Goal: Book appointment/travel/reservation

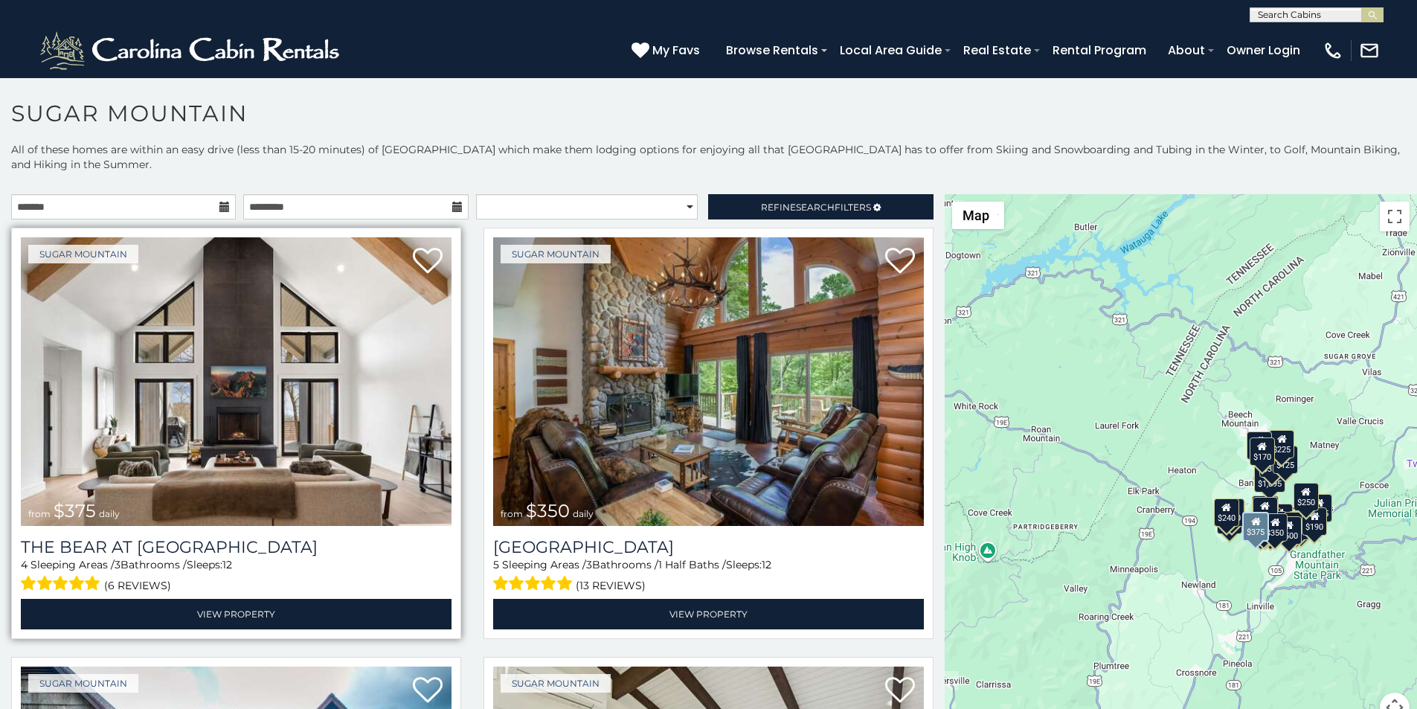
click at [94, 249] on img at bounding box center [236, 381] width 431 height 289
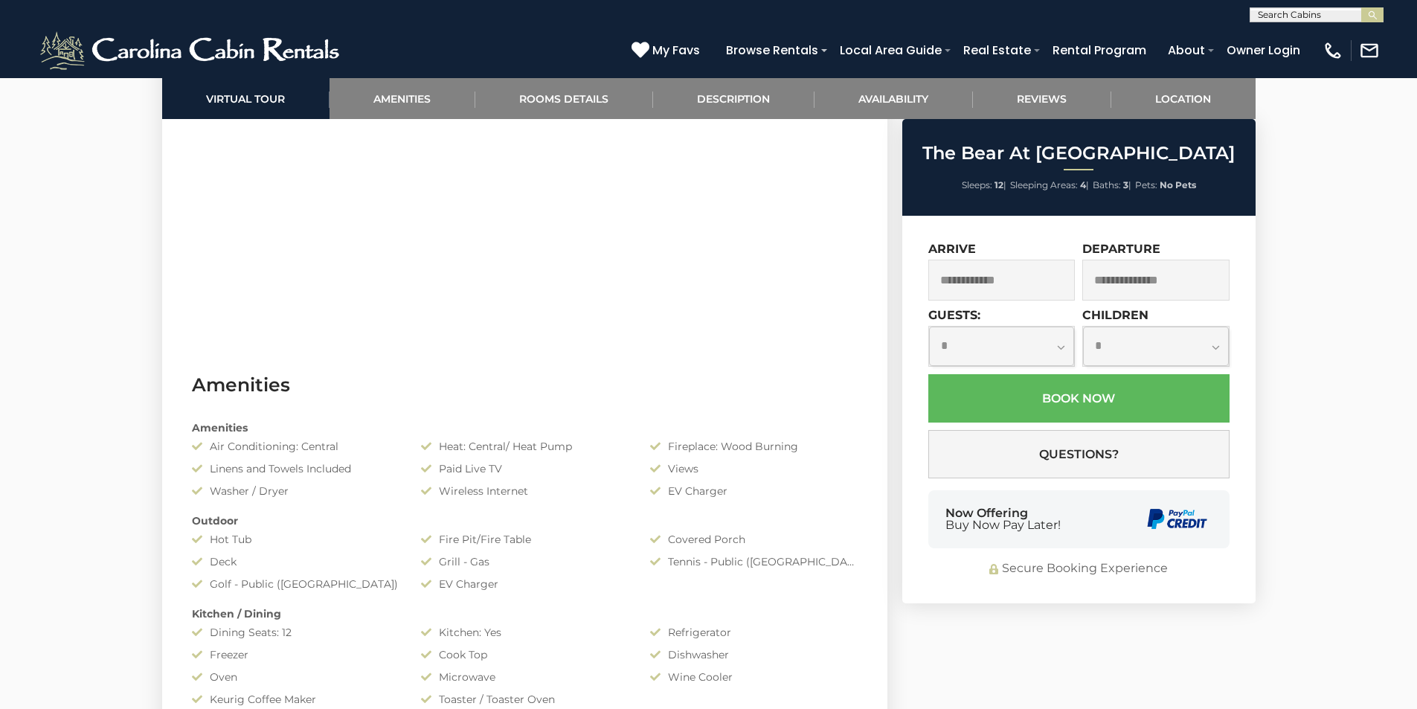
scroll to position [947, 0]
click at [486, 588] on div "EV Charger" at bounding box center [524, 582] width 229 height 15
click at [43, 35] on img at bounding box center [191, 50] width 309 height 45
